Goal: Use online tool/utility: Utilize a website feature to perform a specific function

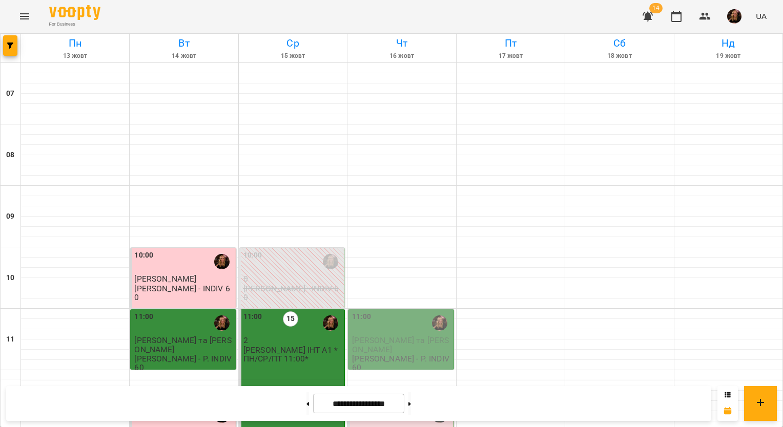
scroll to position [359, 0]
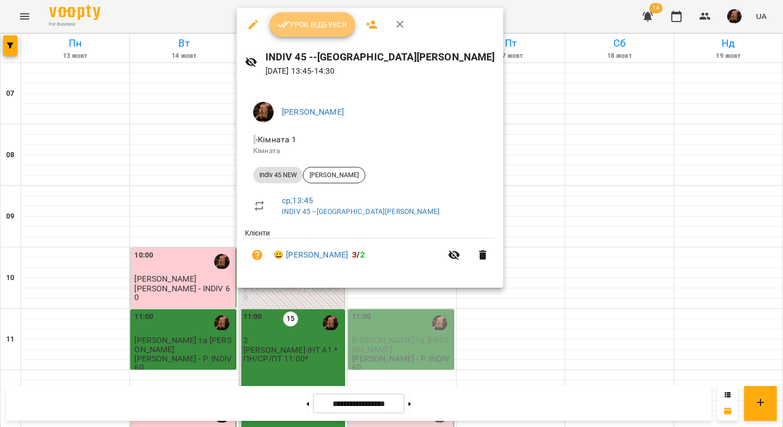
click at [322, 32] on button "Урок відбувся" at bounding box center [313, 24] width 86 height 25
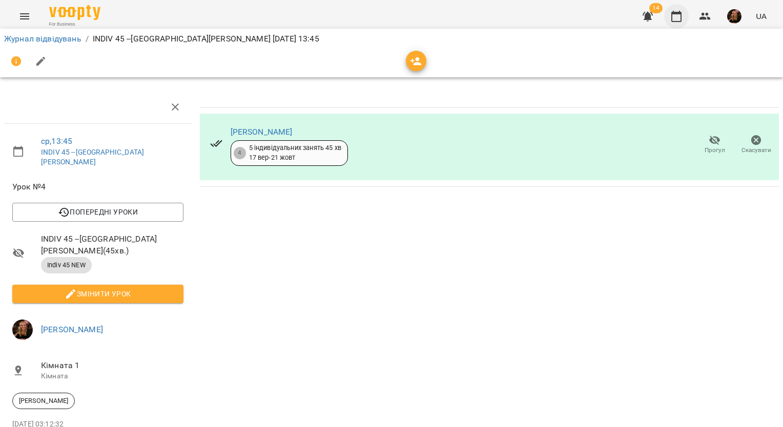
click at [679, 15] on icon "button" at bounding box center [676, 16] width 12 height 12
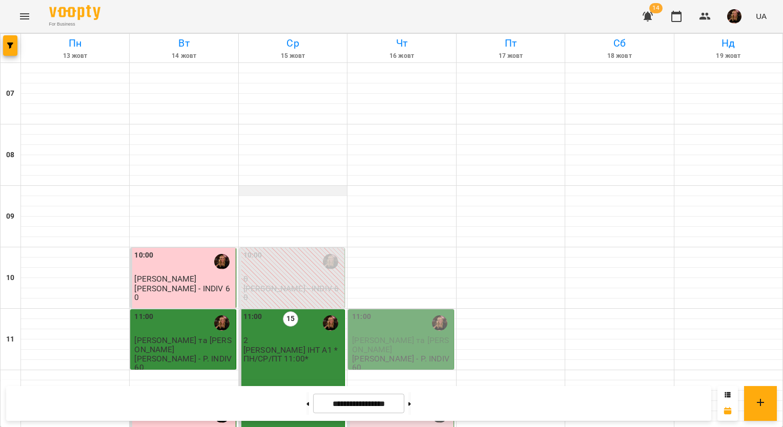
scroll to position [665, 0]
click at [734, 17] on img "button" at bounding box center [734, 16] width 14 height 14
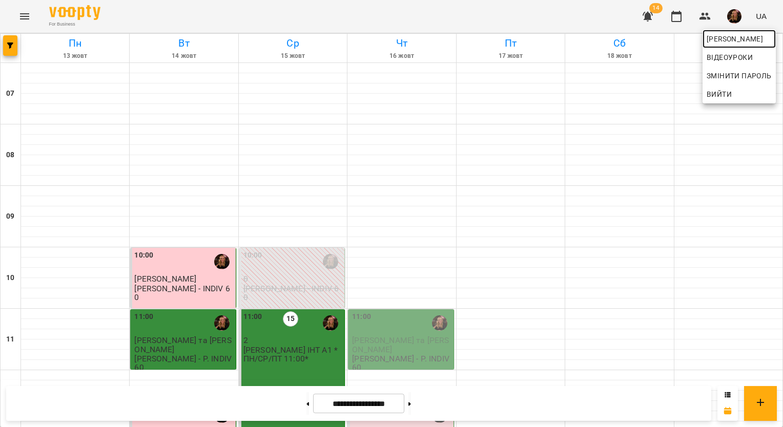
click at [728, 40] on span "[PERSON_NAME]" at bounding box center [739, 39] width 65 height 12
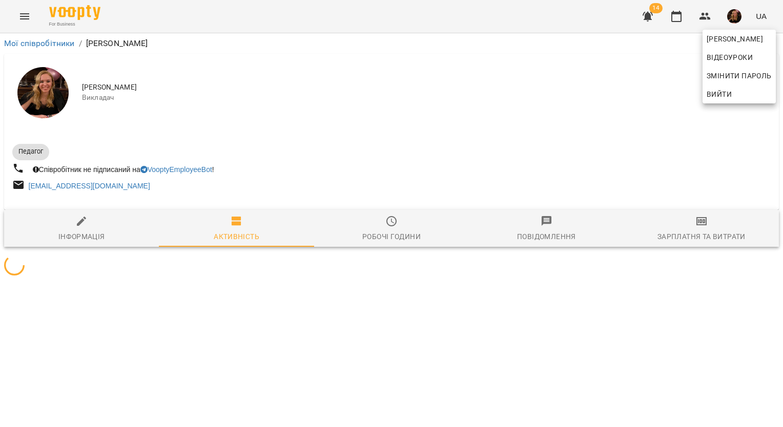
click at [697, 229] on div at bounding box center [391, 213] width 783 height 427
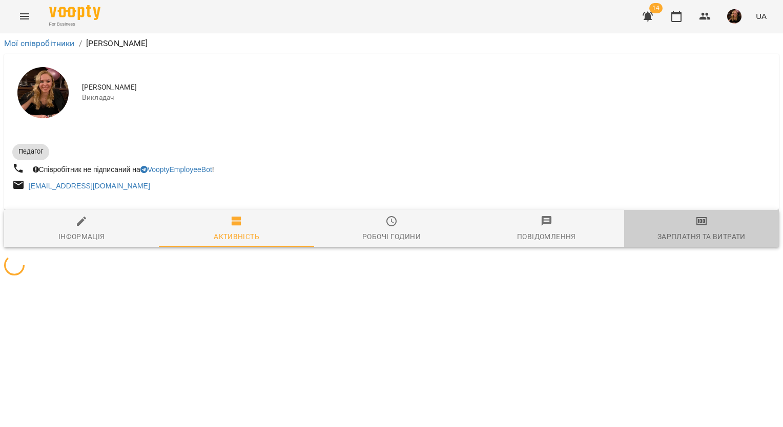
click at [697, 228] on icon "button" at bounding box center [702, 221] width 12 height 12
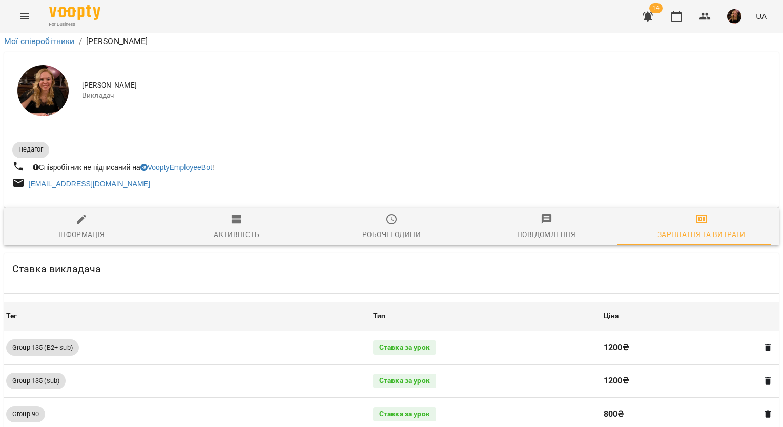
scroll to position [1039, 0]
